Goal: Information Seeking & Learning: Compare options

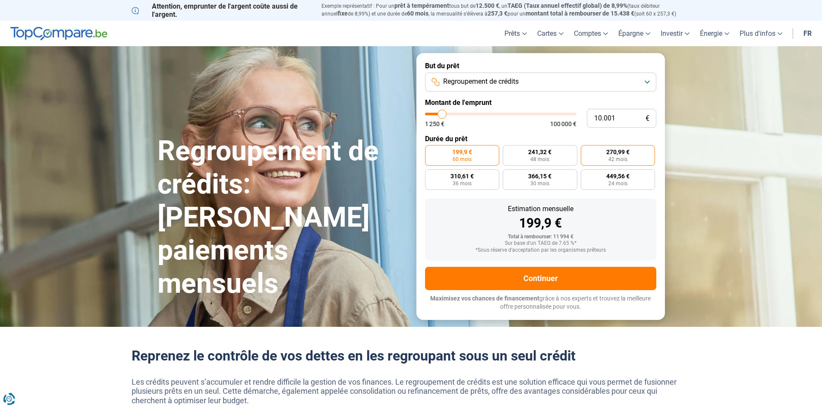
click at [616, 161] on span "42 mois" at bounding box center [618, 159] width 19 height 5
click at [587, 151] on input "270,99 € 42 mois" at bounding box center [584, 148] width 6 height 6
radio input "true"
click at [547, 161] on span "48 mois" at bounding box center [540, 159] width 19 height 5
click at [509, 151] on input "241,32 € 48 mois" at bounding box center [506, 148] width 6 height 6
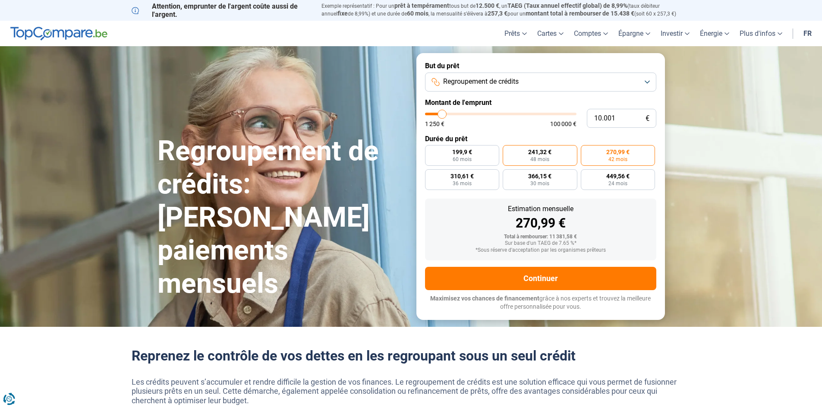
radio input "true"
click at [476, 151] on label "199,9 € 60 mois" at bounding box center [462, 155] width 75 height 21
click at [431, 151] on input "199,9 € 60 mois" at bounding box center [428, 148] width 6 height 6
radio input "true"
click at [598, 158] on label "270,99 € 42 mois" at bounding box center [618, 155] width 75 height 21
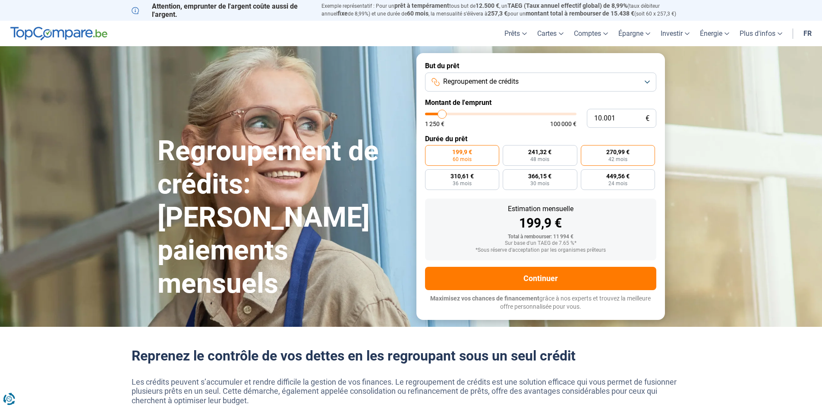
click at [587, 151] on input "270,99 € 42 mois" at bounding box center [584, 148] width 6 height 6
radio input "true"
type input "12.000"
type input "12000"
type input "12.500"
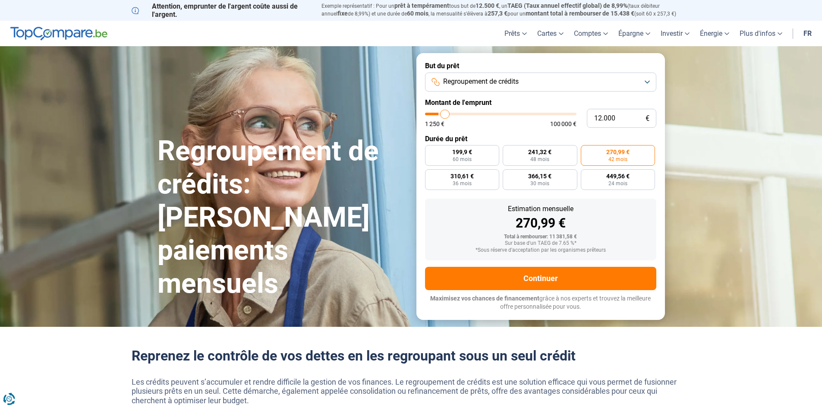
type input "12500"
type input "12.750"
type input "12750"
type input "13.000"
type input "13000"
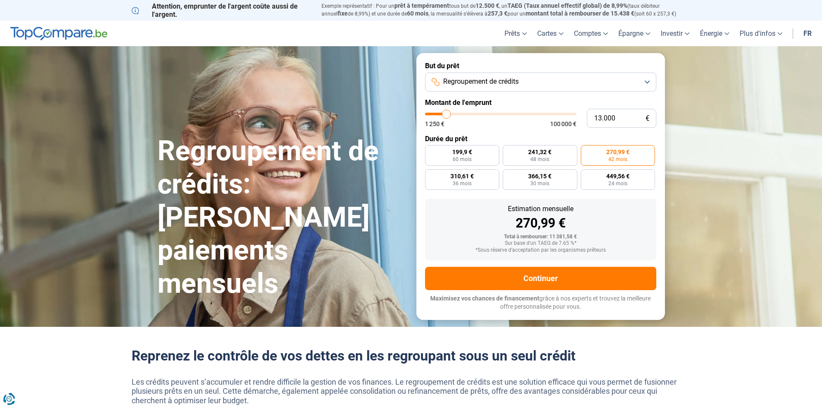
type input "13.250"
type input "13250"
type input "13.500"
type input "13500"
type input "14.000"
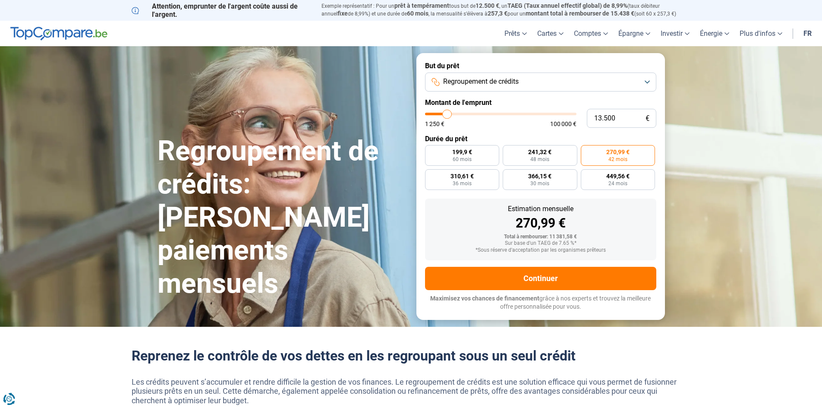
type input "14000"
type input "14.250"
type input "14250"
type input "14.500"
type input "14500"
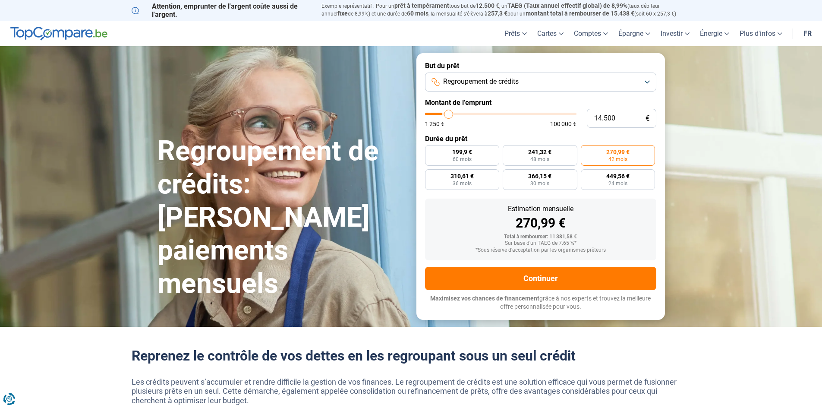
type input "14.750"
type input "14750"
type input "15.000"
type input "15000"
type input "15.500"
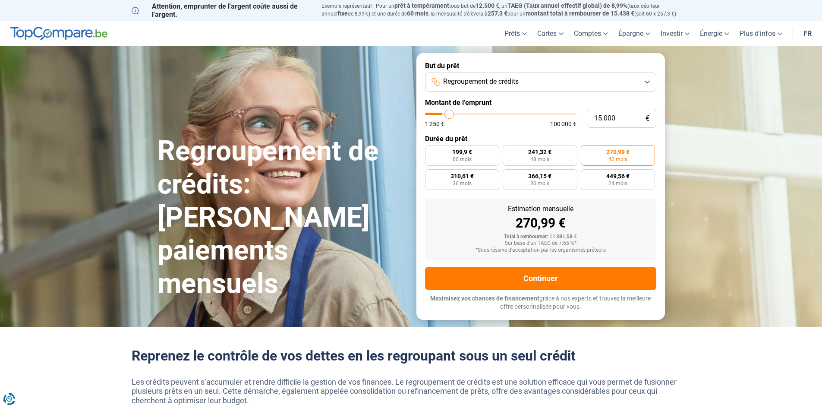
type input "15500"
type input "15.750"
type input "15750"
type input "16.000"
type input "16000"
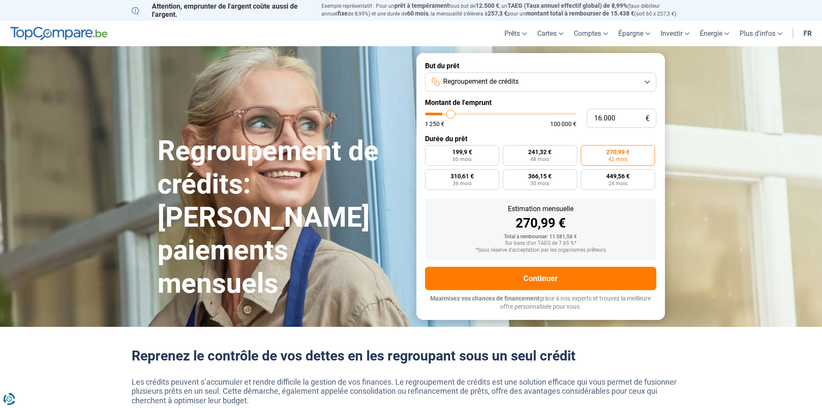
type input "16.250"
type input "16250"
type input "16.500"
type input "16500"
type input "17.000"
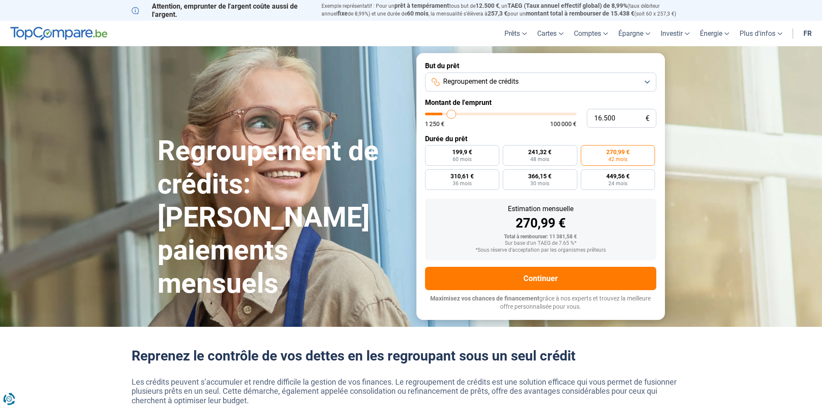
type input "17000"
type input "17.250"
type input "17250"
type input "17.500"
type input "17500"
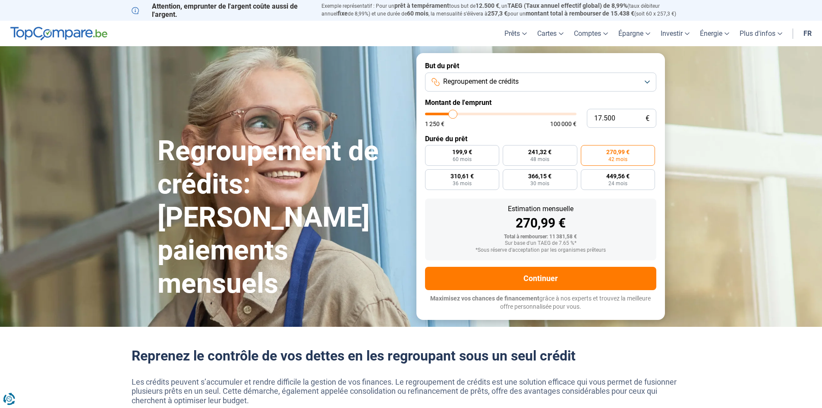
type input "17.750"
type input "17750"
type input "18.000"
type input "18000"
type input "18.500"
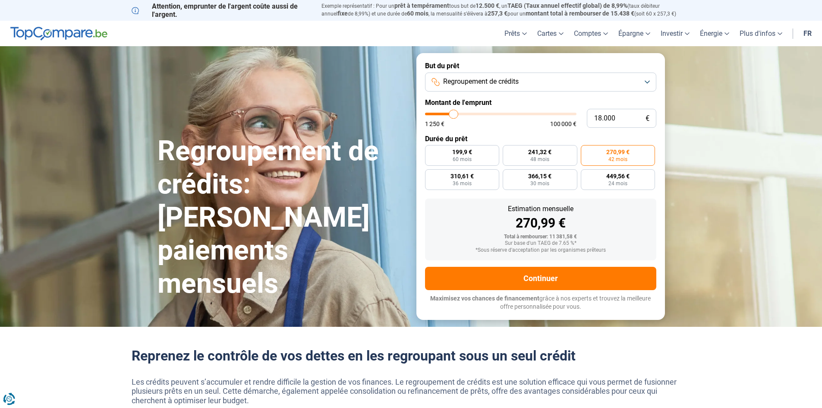
type input "18500"
type input "18.750"
type input "18750"
type input "19.000"
type input "19000"
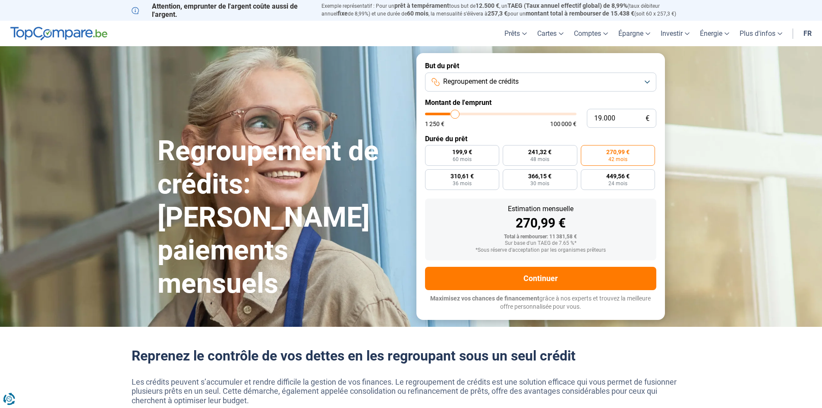
type input "19.250"
type input "19250"
type input "19.750"
type input "19750"
type input "20.000"
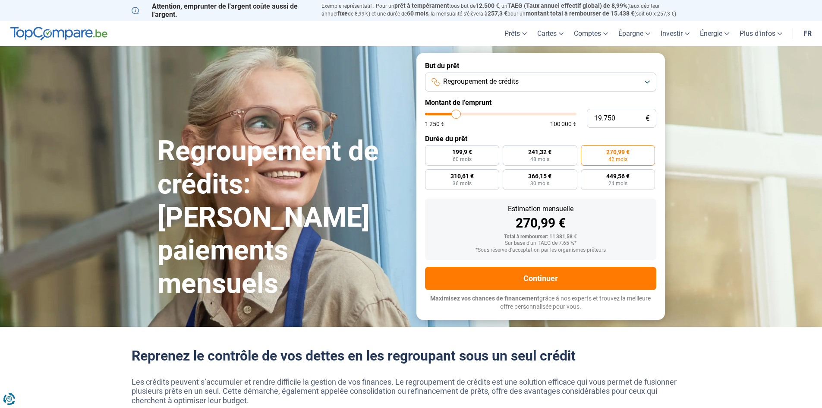
type input "20000"
type input "20.250"
type input "20250"
type input "20.500"
type input "20500"
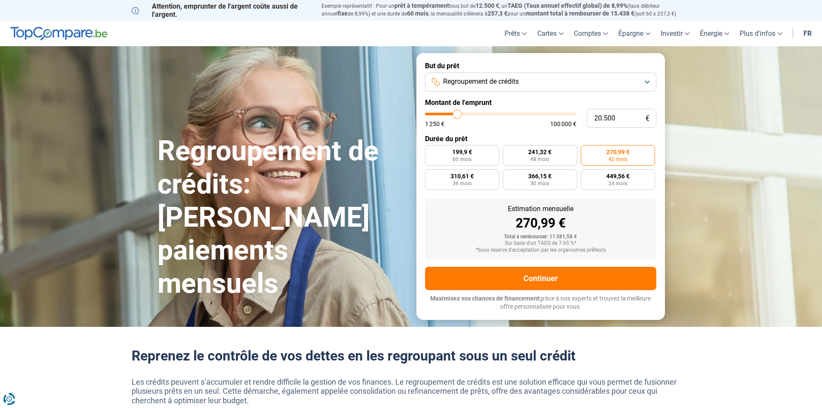
type input "20.750"
type input "20750"
type input "21.250"
type input "21250"
type input "21.500"
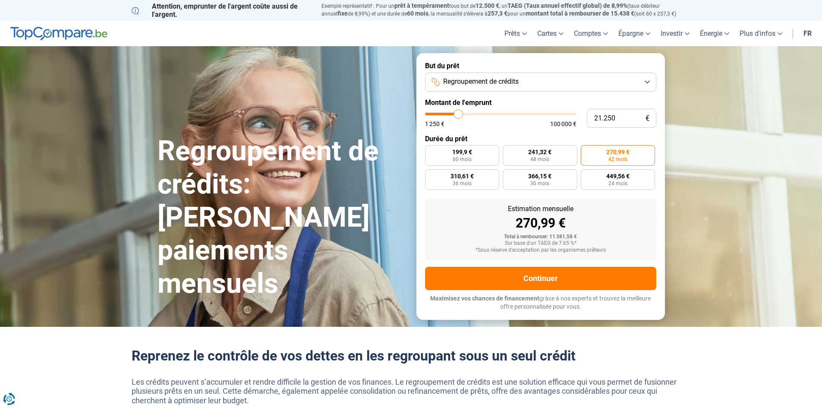
type input "21500"
type input "21.750"
type input "21750"
type input "22.000"
type input "22000"
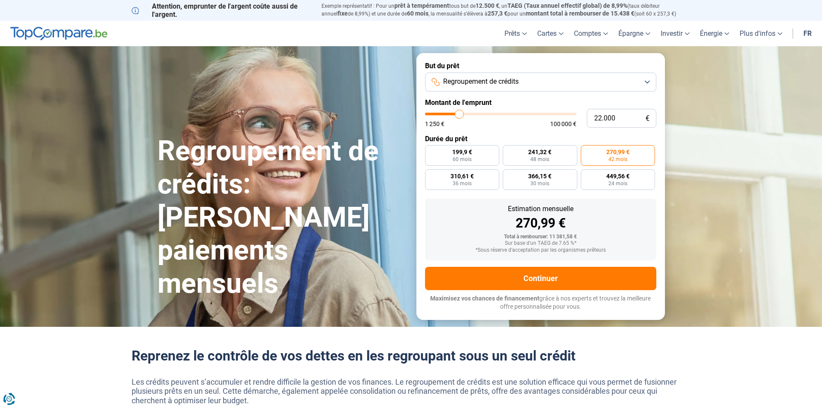
type input "21.750"
drag, startPoint x: 445, startPoint y: 113, endPoint x: 459, endPoint y: 112, distance: 14.3
type input "21750"
click at [459, 113] on input "range" at bounding box center [501, 114] width 152 height 3
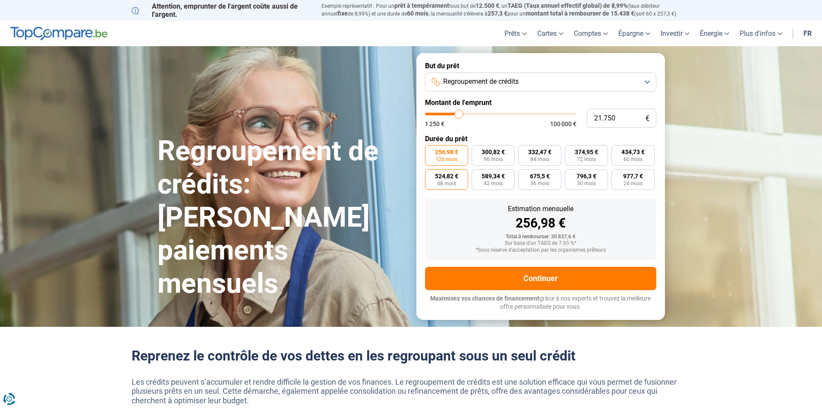
click at [452, 180] on label "524,82 € 48 mois" at bounding box center [446, 179] width 43 height 21
click at [431, 175] on input "524,82 € 48 mois" at bounding box center [428, 172] width 6 height 6
radio input "true"
